Goal: Task Accomplishment & Management: Manage account settings

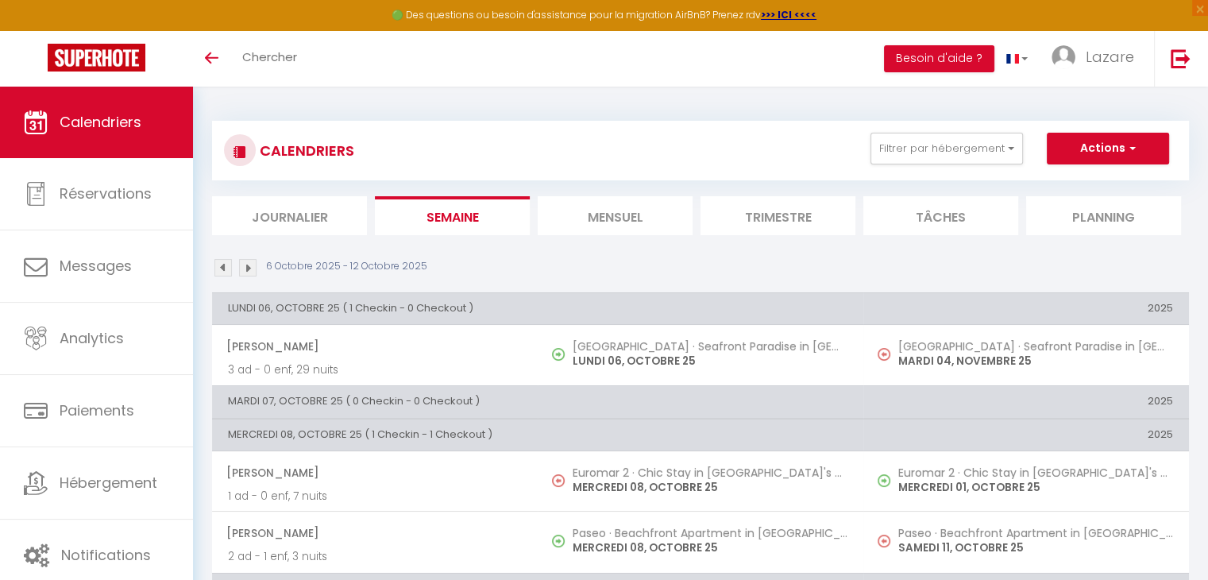
click at [613, 225] on li "Mensuel" at bounding box center [615, 215] width 155 height 39
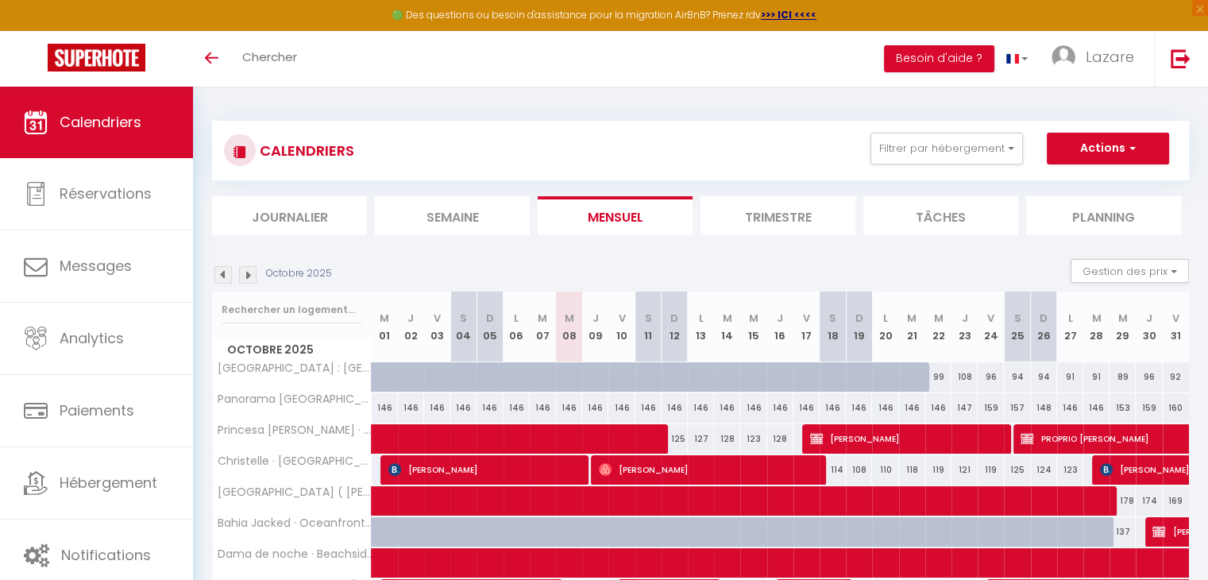
click at [251, 271] on img at bounding box center [247, 274] width 17 height 17
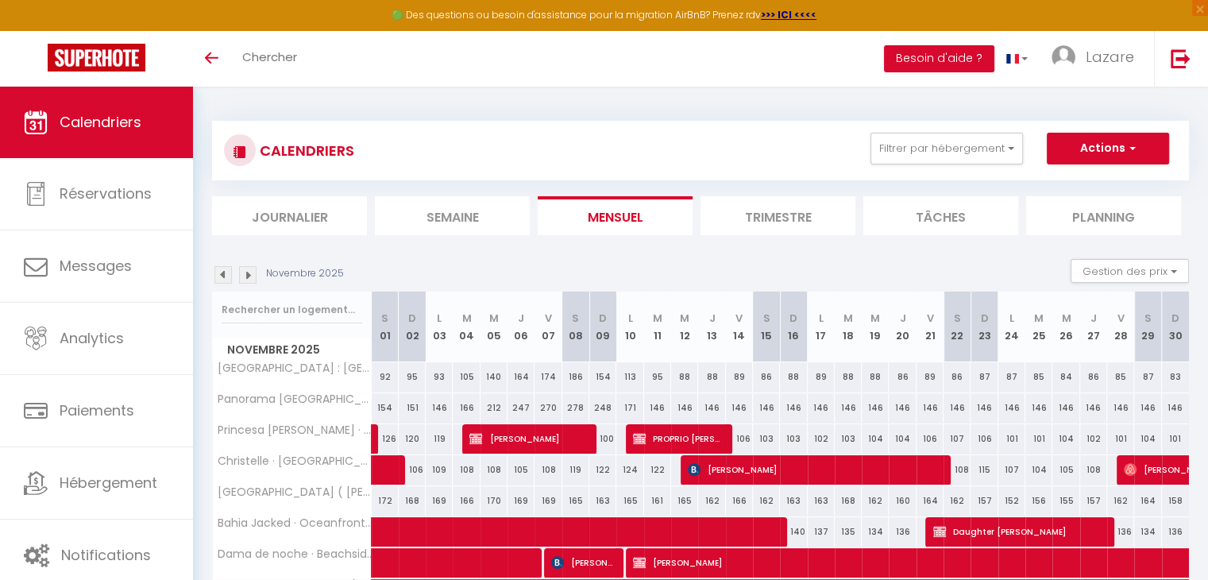
click at [226, 283] on div "Novembre 2025 Gestion des prix Nb Nuits minimum Règles Disponibilité" at bounding box center [700, 275] width 977 height 33
click at [229, 268] on img at bounding box center [222, 274] width 17 height 17
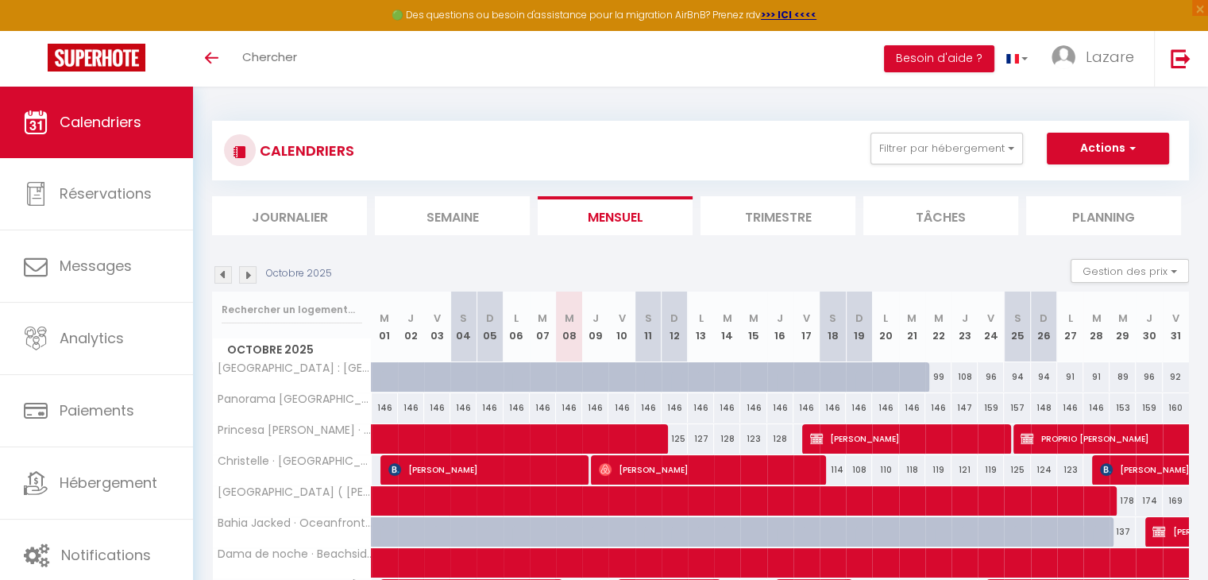
click at [430, 206] on li "Semaine" at bounding box center [452, 215] width 155 height 39
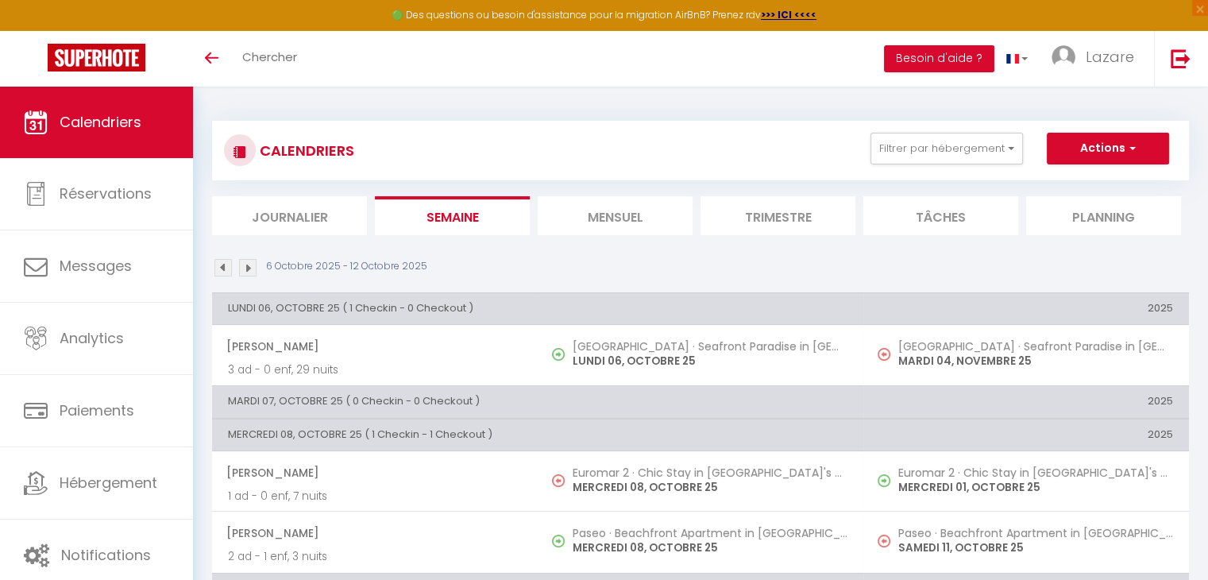
drag, startPoint x: 430, startPoint y: 206, endPoint x: 610, endPoint y: 125, distance: 197.9
click at [610, 125] on div "CALENDRIERS Filtrer par hébergement [GEOGRAPHIC_DATA] : [GEOGRAPHIC_DATA] Apart…" at bounding box center [700, 178] width 977 height 114
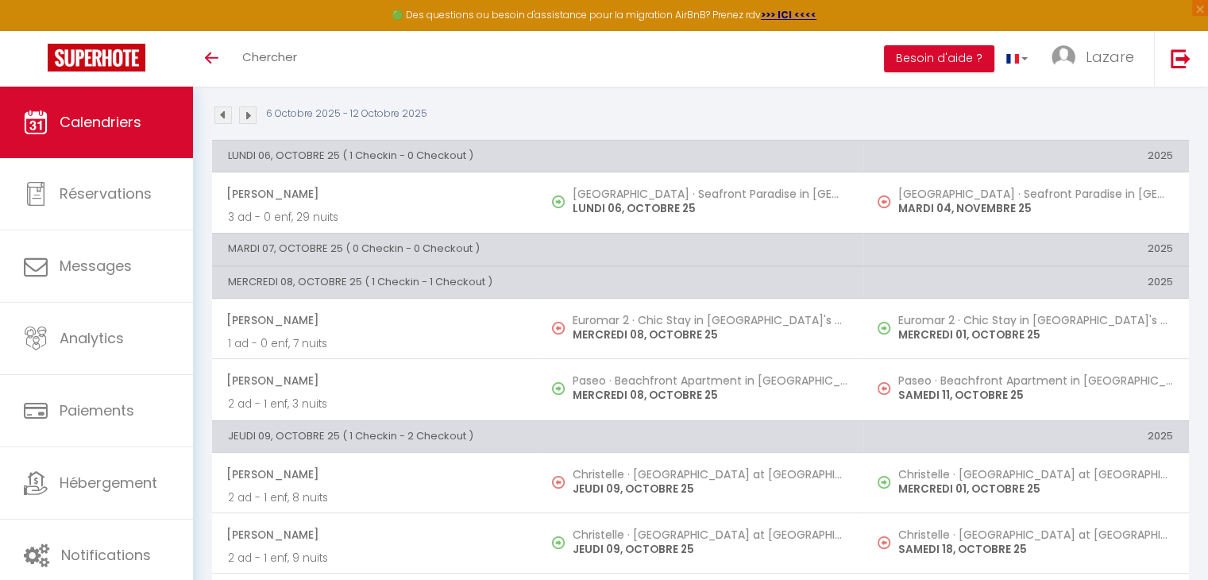
scroll to position [152, 0]
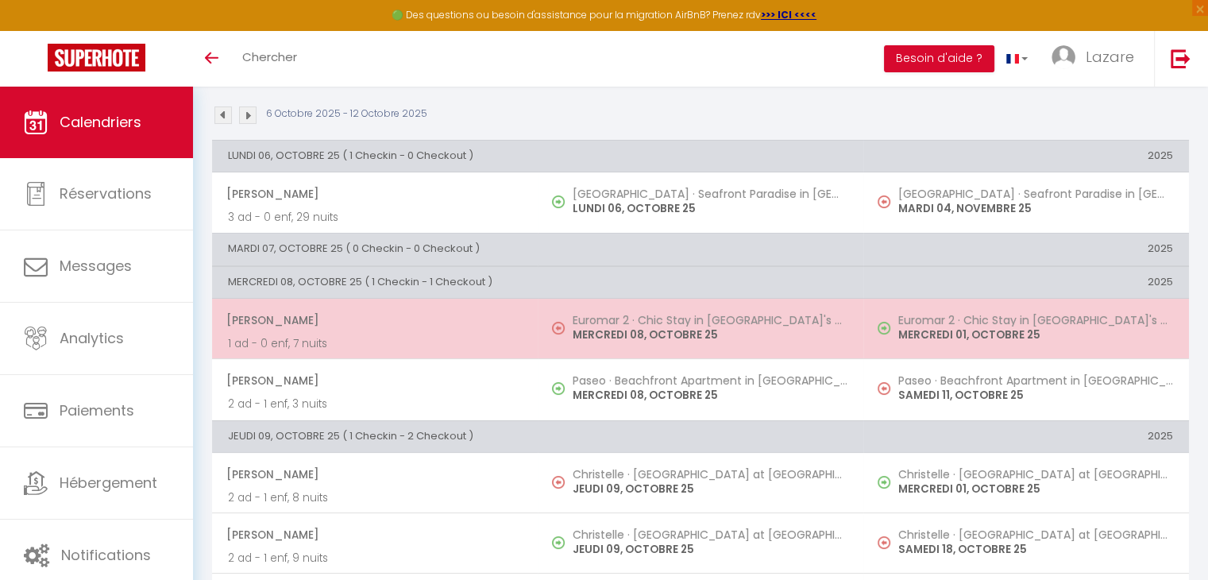
click at [449, 311] on span "[PERSON_NAME]" at bounding box center [373, 320] width 295 height 30
select select "OK"
select select "0"
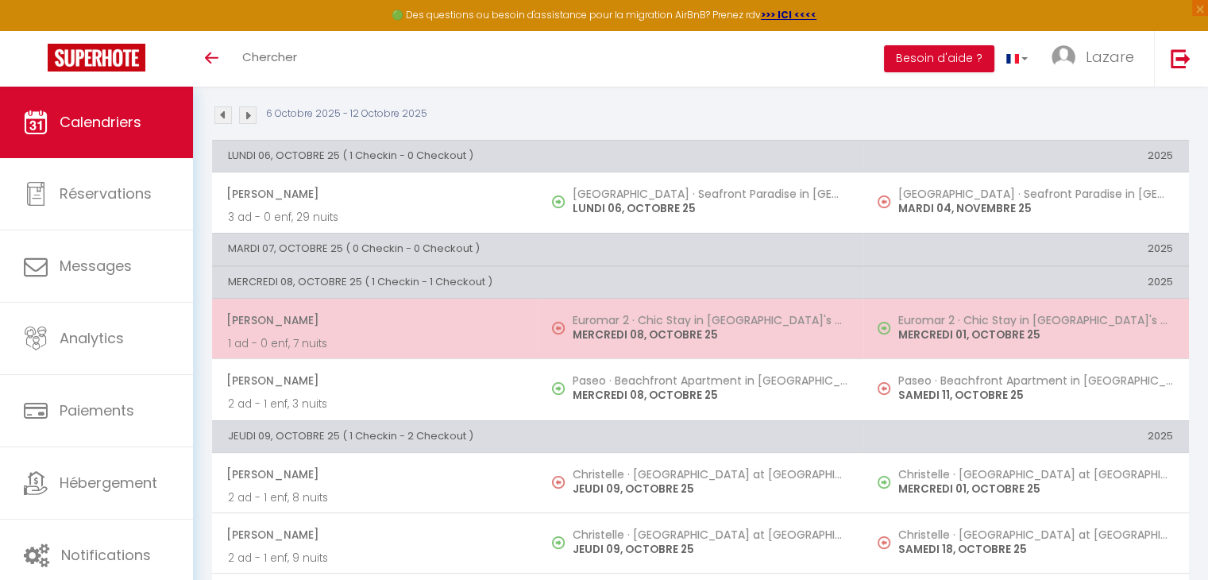
select select "1"
select select
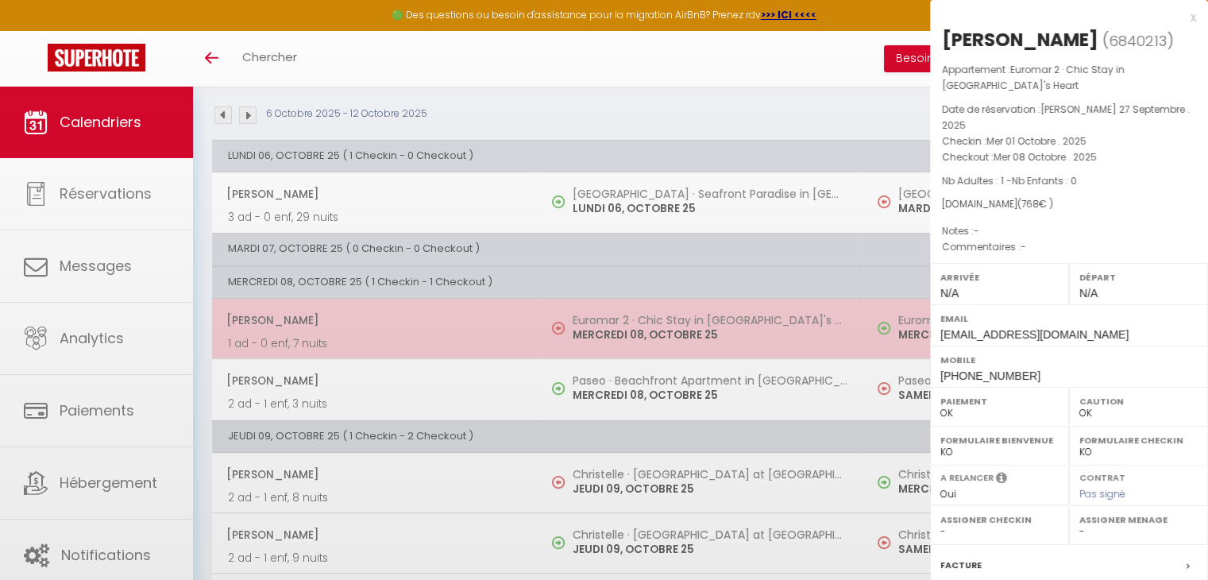
select select "46538"
